Goal: Check status: Check status

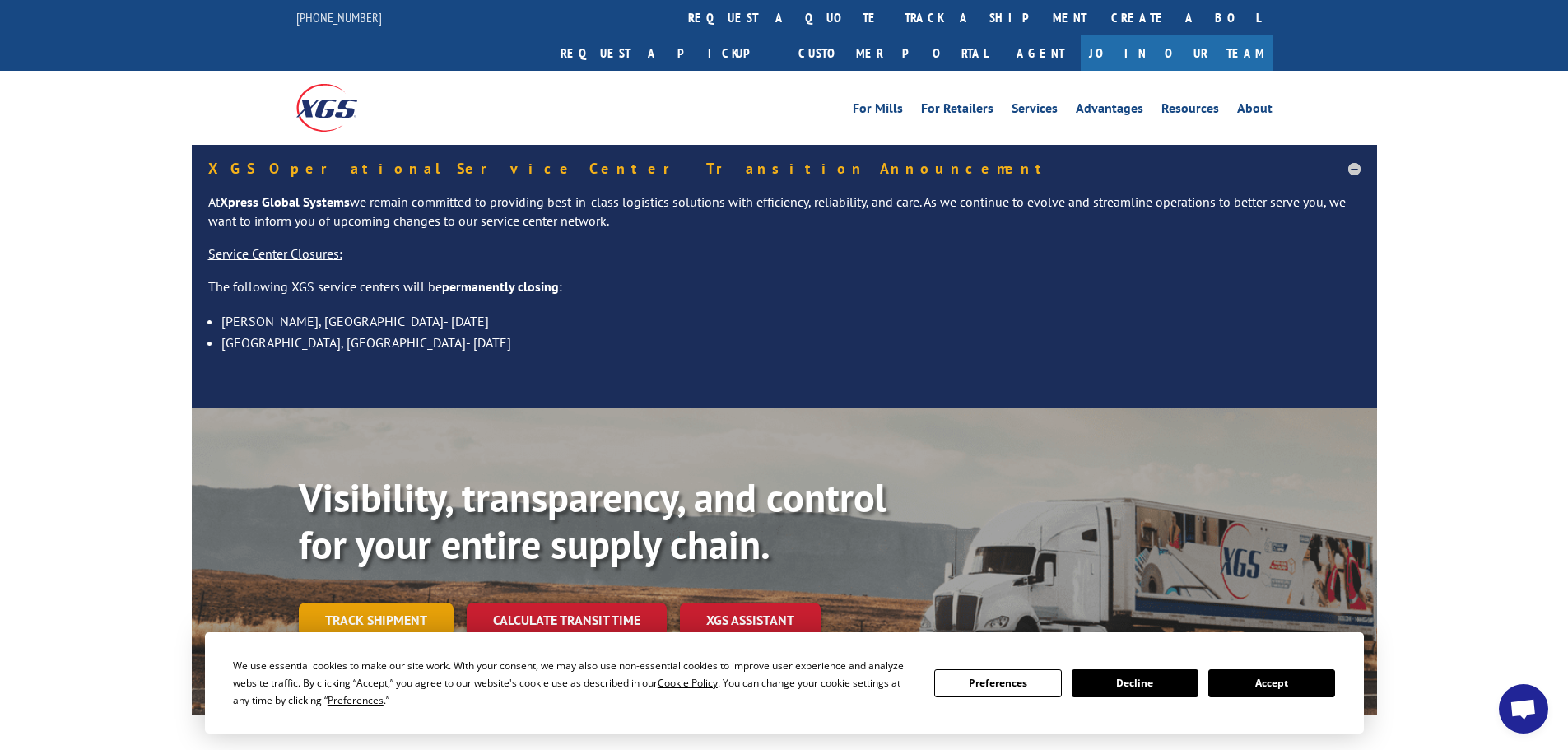
click at [354, 603] on link "Track shipment" at bounding box center [376, 620] width 155 height 34
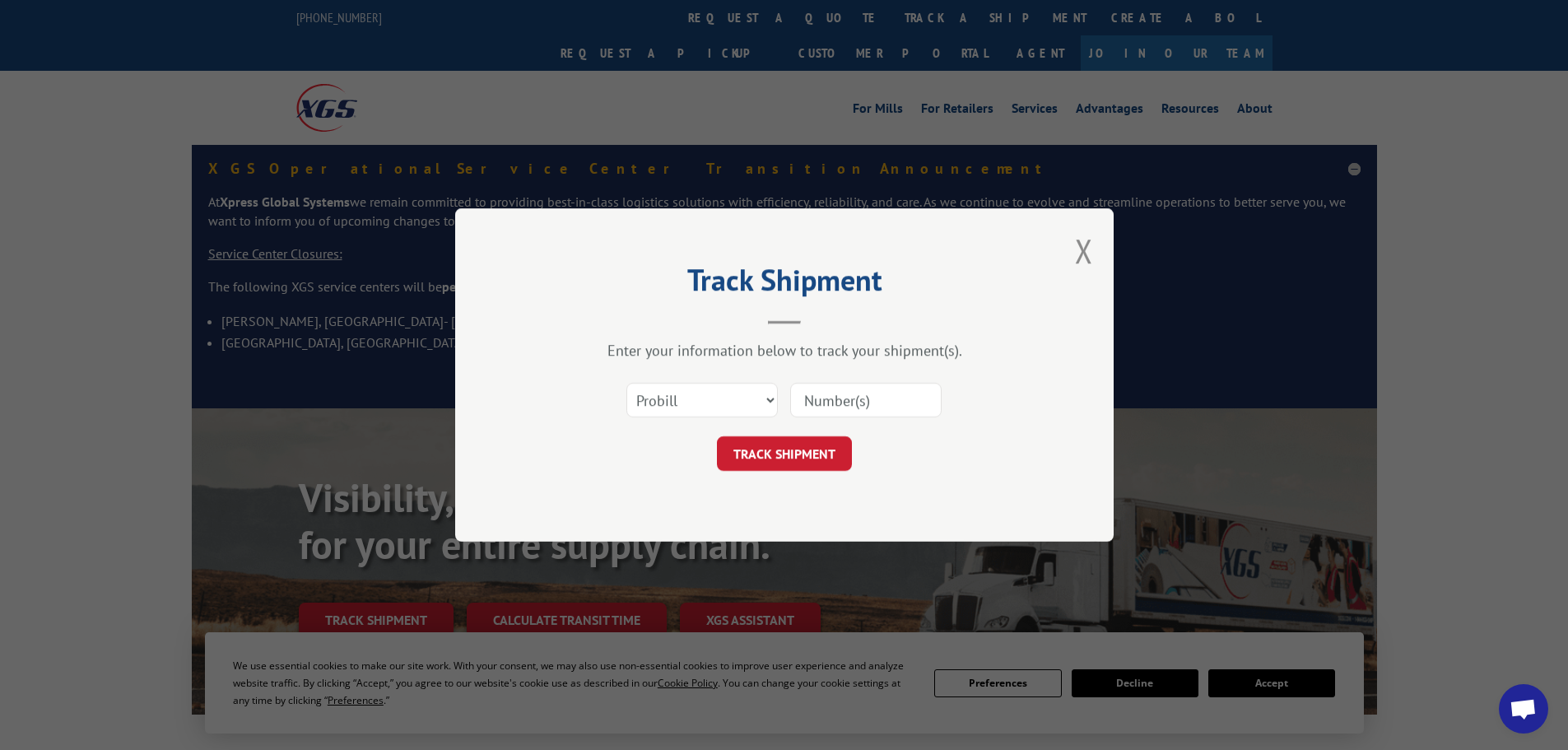
click at [360, 585] on div "Track Shipment Enter your information below to track your shipment(s). Select c…" at bounding box center [784, 375] width 1568 height 750
click at [729, 388] on select "Select category... Probill BOL PO" at bounding box center [702, 400] width 151 height 34
click at [847, 400] on input at bounding box center [865, 400] width 151 height 34
paste input "17591495"
type input "17591495"
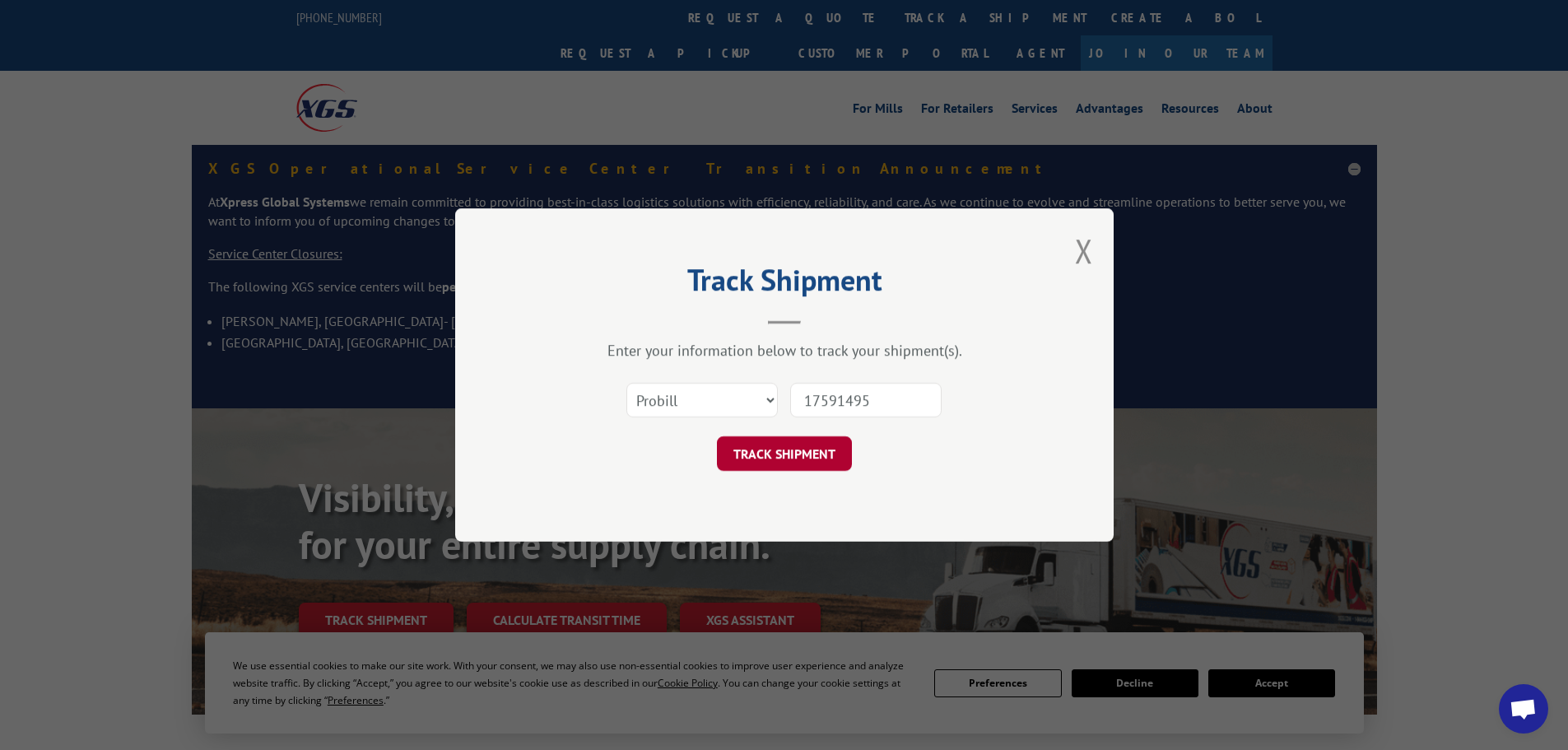
click at [834, 456] on button "TRACK SHIPMENT" at bounding box center [784, 454] width 135 height 34
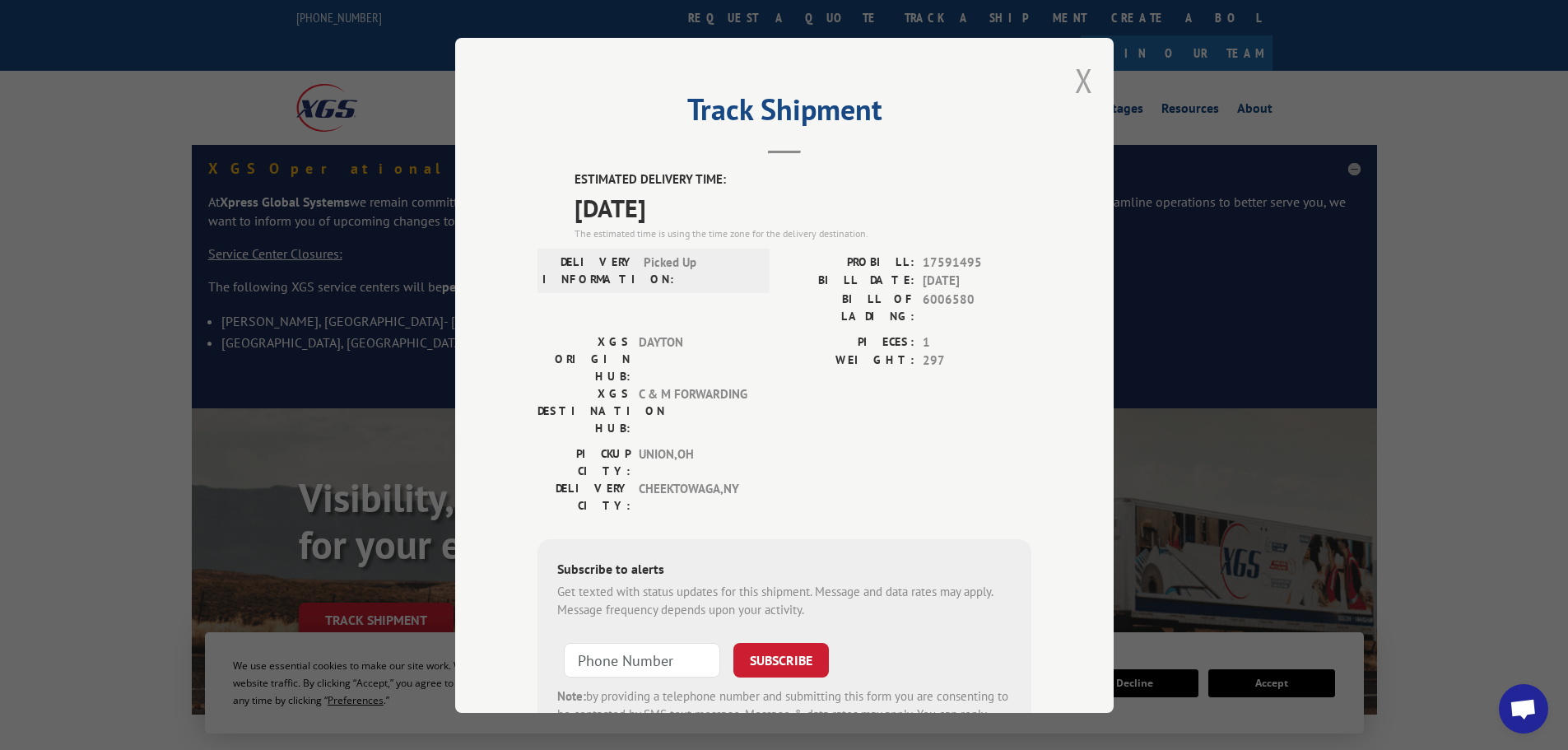
click at [1082, 78] on button "Close modal" at bounding box center [1084, 80] width 18 height 43
